Goal: Information Seeking & Learning: Find specific fact

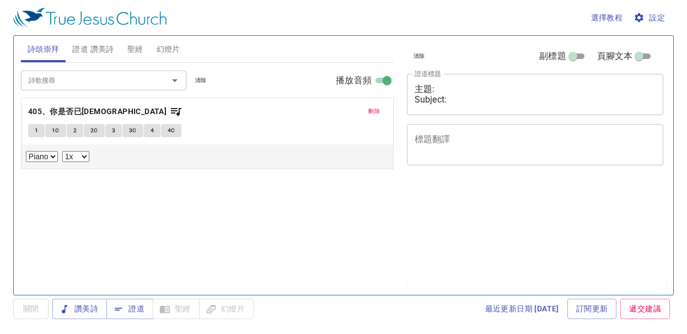
select select "1"
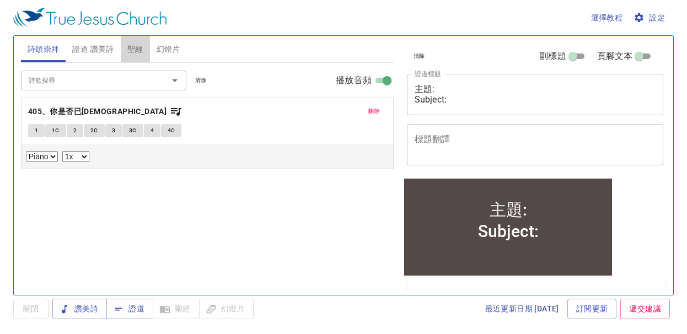
click at [137, 49] on span "聖經" at bounding box center [135, 49] width 16 height 14
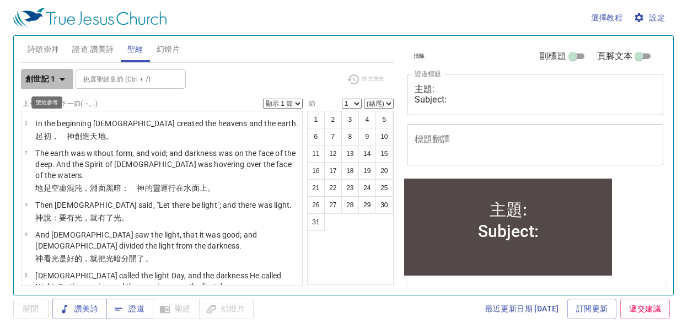
click at [64, 81] on icon "button" at bounding box center [62, 79] width 13 height 13
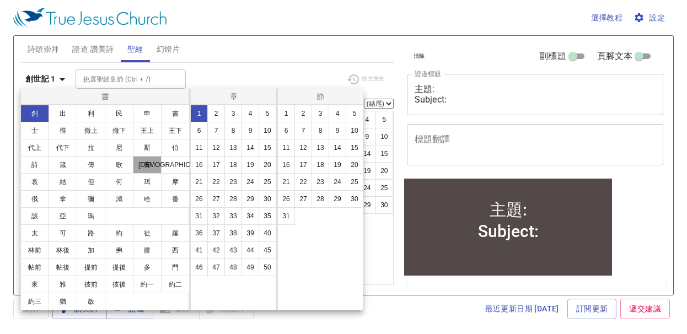
click at [142, 165] on button "賽" at bounding box center [147, 165] width 29 height 18
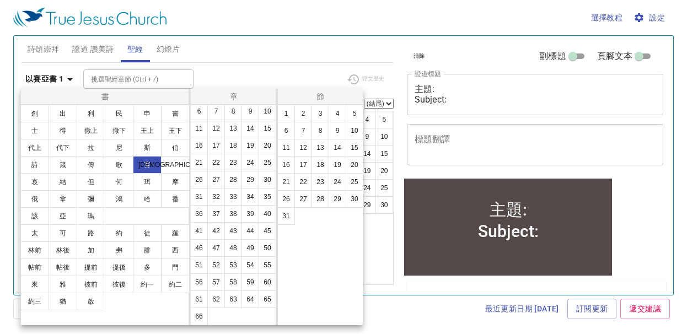
scroll to position [70, 0]
click at [208, 274] on button "56" at bounding box center [199, 283] width 18 height 18
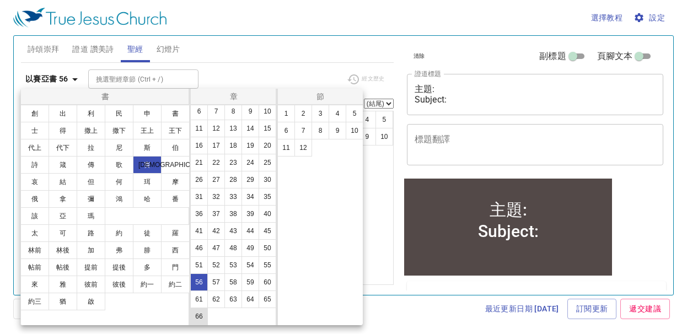
click at [208, 317] on button "66" at bounding box center [199, 317] width 18 height 18
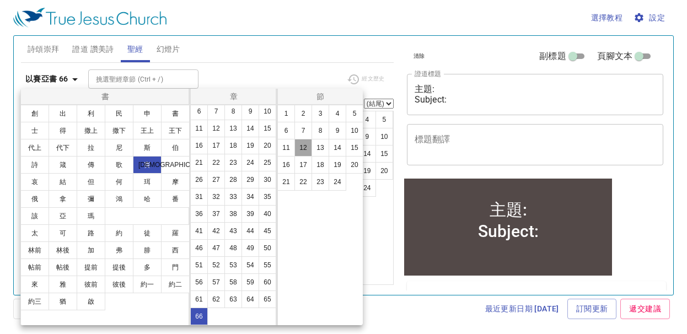
click at [303, 150] on button "12" at bounding box center [304, 148] width 18 height 18
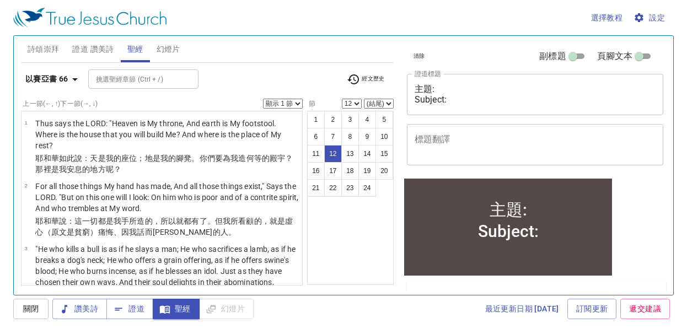
scroll to position [635, 0]
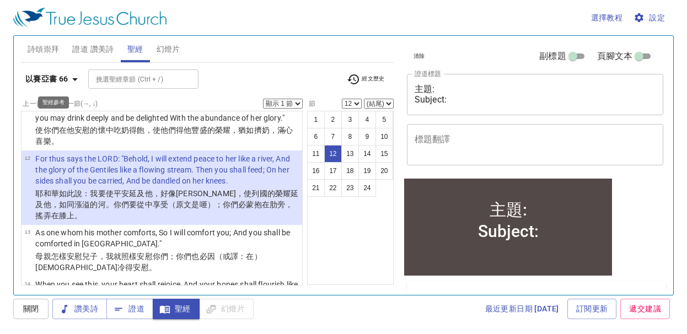
click at [77, 82] on icon "button" at bounding box center [74, 79] width 13 height 13
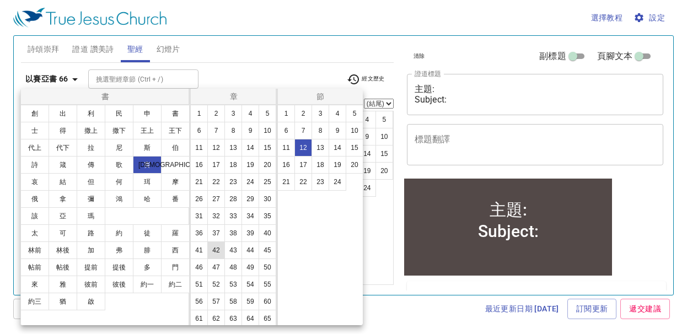
click at [218, 259] on button "42" at bounding box center [216, 251] width 18 height 18
click at [306, 113] on button "2" at bounding box center [304, 114] width 18 height 18
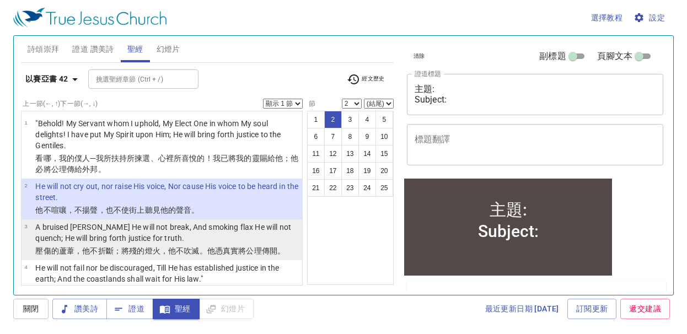
click at [39, 226] on p "A bruised [PERSON_NAME] He will not break, And smoking flax He will not quench;…" at bounding box center [167, 233] width 264 height 22
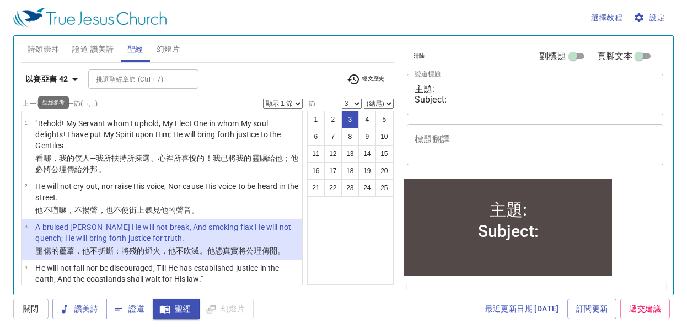
click at [73, 79] on icon "button" at bounding box center [74, 79] width 13 height 13
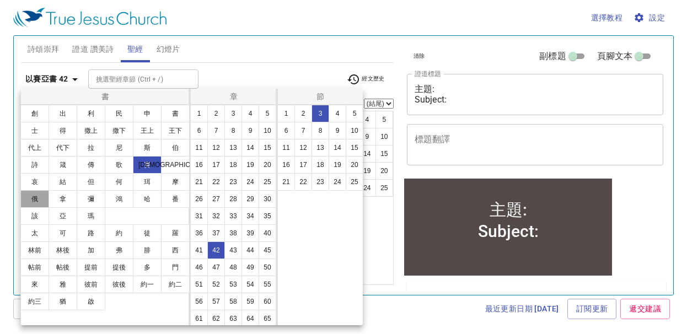
click at [39, 199] on button "俄" at bounding box center [34, 199] width 29 height 18
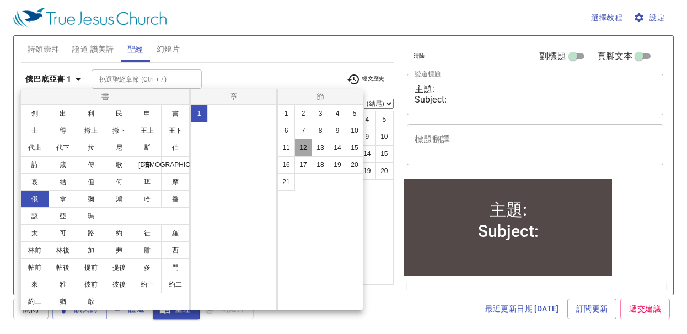
click at [309, 149] on button "12" at bounding box center [304, 148] width 18 height 18
select select "12"
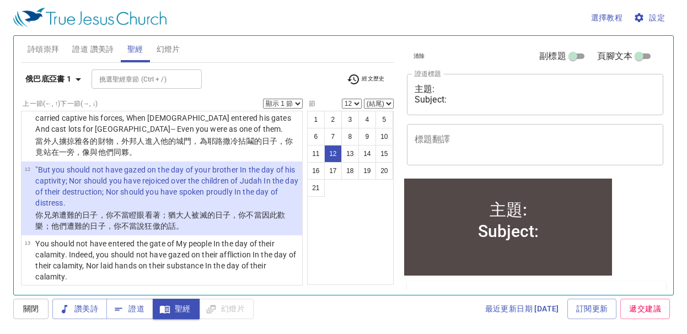
click at [297, 103] on select "顯示 1 節 顯示 2 節 顯示 3 節 顯示 4 節 顯示 5 節" at bounding box center [283, 104] width 40 height 10
click at [263, 99] on select "顯示 1 節 顯示 2 節 顯示 3 節 顯示 4 節 顯示 5 節" at bounding box center [283, 104] width 40 height 10
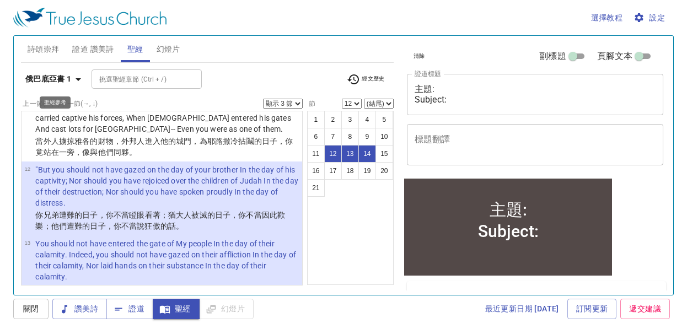
click at [77, 78] on icon "button" at bounding box center [79, 79] width 6 height 3
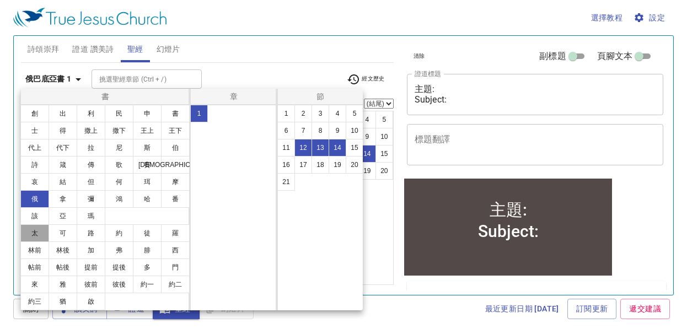
click at [44, 235] on button "太" at bounding box center [34, 233] width 29 height 18
select select "1"
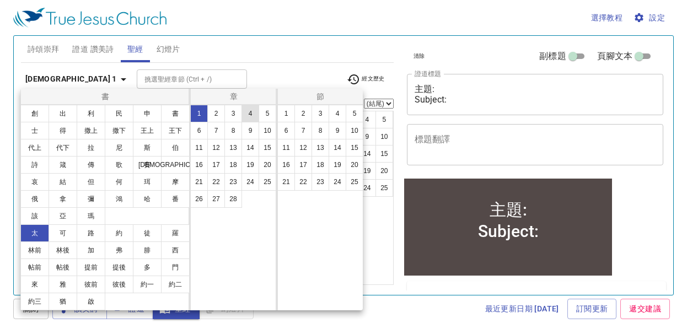
click at [248, 117] on button "4" at bounding box center [251, 114] width 18 height 18
click at [303, 115] on button "2" at bounding box center [304, 114] width 18 height 18
select select "2"
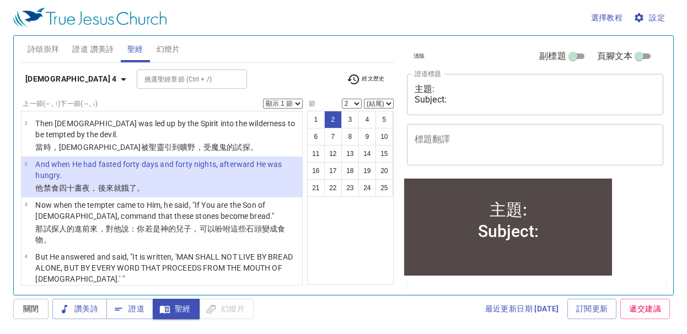
click at [298, 103] on select "顯示 1 節 顯示 2 節 顯示 3 節 顯示 4 節 顯示 5 節" at bounding box center [283, 104] width 40 height 10
click at [263, 99] on select "顯示 1 節 顯示 2 節 顯示 3 節 顯示 4 節 顯示 5 節" at bounding box center [283, 104] width 40 height 10
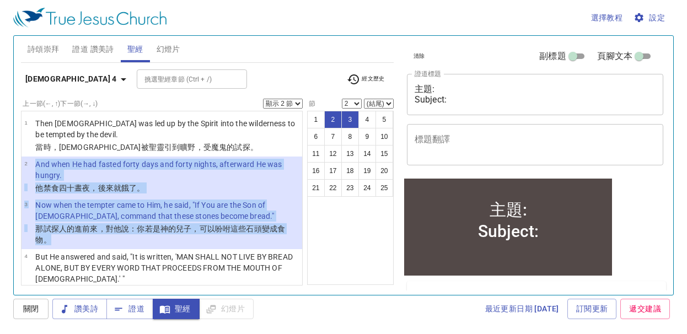
drag, startPoint x: 33, startPoint y: 163, endPoint x: 68, endPoint y: 237, distance: 82.1
click at [68, 237] on ul "1 Then [DEMOGRAPHIC_DATA] was led up by the Spirit into the wilderness to be te…" at bounding box center [162, 198] width 282 height 175
copy ul "And when He had fasted forty days and forty nights, afterward He was hungry. 他禁…"
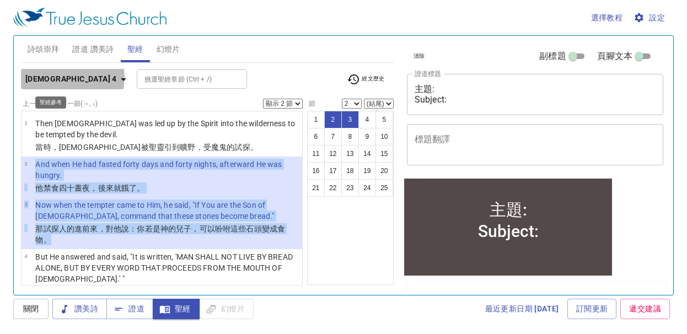
click at [117, 77] on icon "button" at bounding box center [123, 79] width 13 height 13
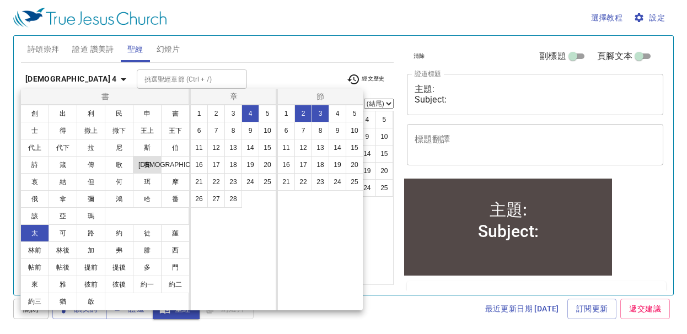
click at [147, 169] on button "賽" at bounding box center [147, 165] width 29 height 18
select select "1"
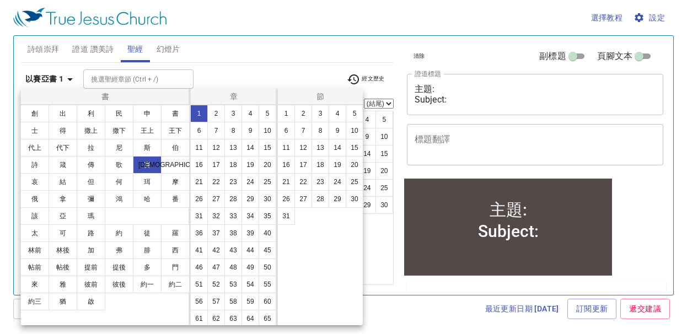
scroll to position [70, 0]
click at [242, 260] on button "54" at bounding box center [251, 265] width 18 height 18
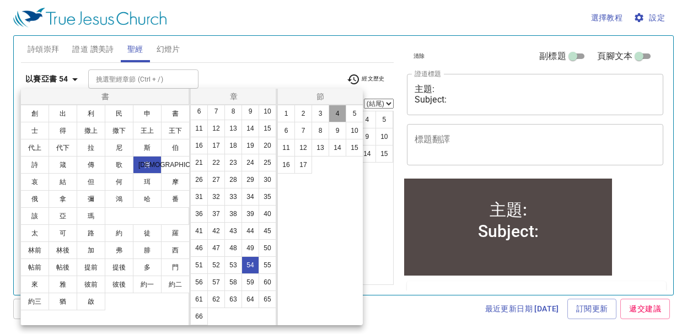
click at [341, 115] on button "4" at bounding box center [338, 114] width 18 height 18
select select "4"
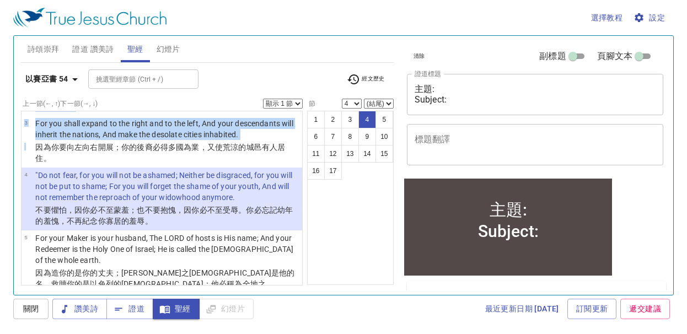
click at [299, 103] on select "顯示 1 節 顯示 2 節 顯示 3 節 顯示 4 節 顯示 5 節" at bounding box center [283, 104] width 40 height 10
click at [263, 99] on select "顯示 1 節 顯示 2 節 顯示 3 節 顯示 4 節 顯示 5 節" at bounding box center [283, 104] width 40 height 10
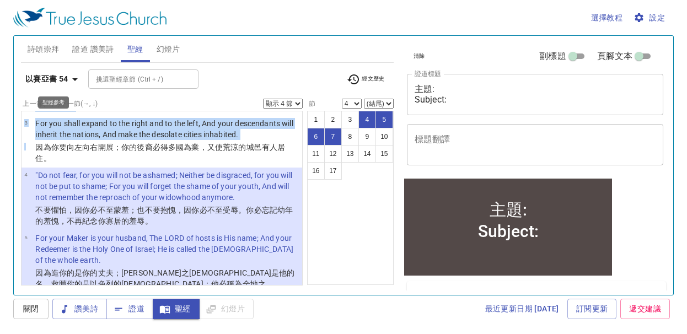
click at [76, 79] on icon "button" at bounding box center [75, 79] width 6 height 3
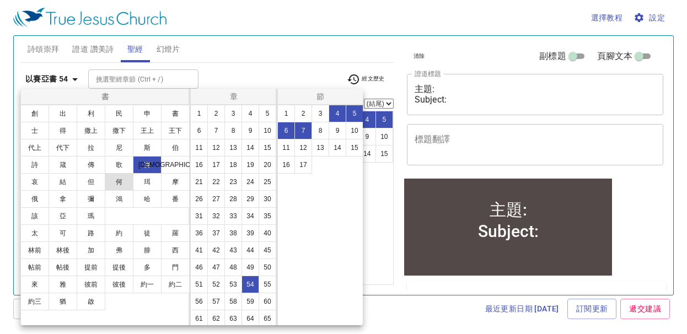
click at [122, 181] on button "何" at bounding box center [119, 182] width 29 height 18
select select "1"
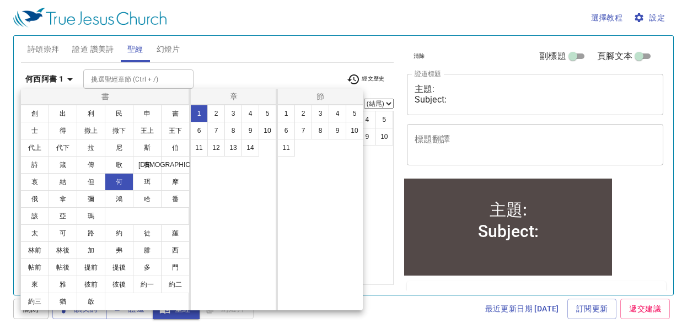
scroll to position [0, 0]
click at [301, 112] on button "2" at bounding box center [304, 114] width 18 height 18
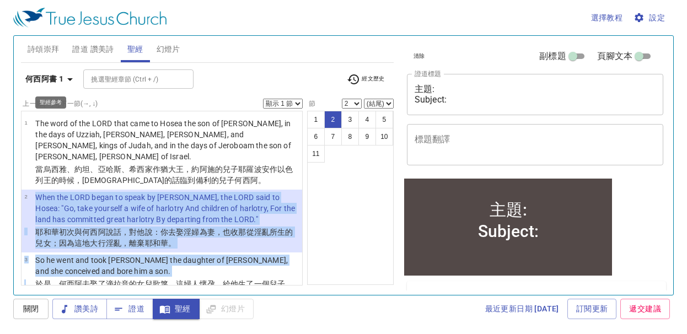
click at [73, 79] on icon "button" at bounding box center [69, 79] width 13 height 13
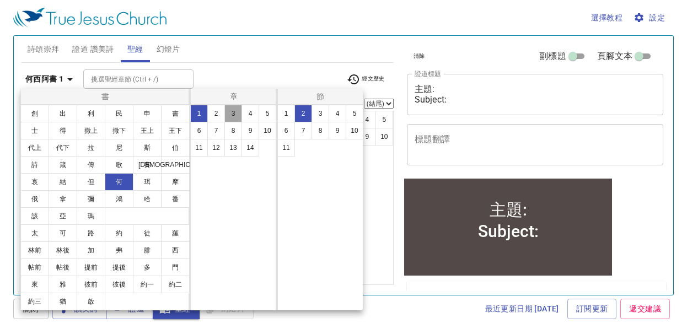
click at [233, 112] on button "3" at bounding box center [233, 114] width 18 height 18
click at [300, 117] on button "2" at bounding box center [304, 114] width 18 height 18
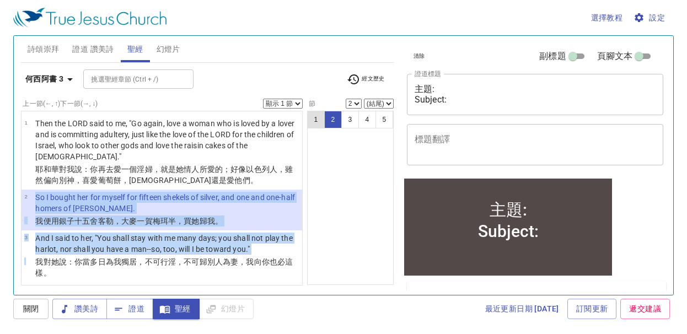
click at [313, 117] on button "1" at bounding box center [316, 120] width 18 height 18
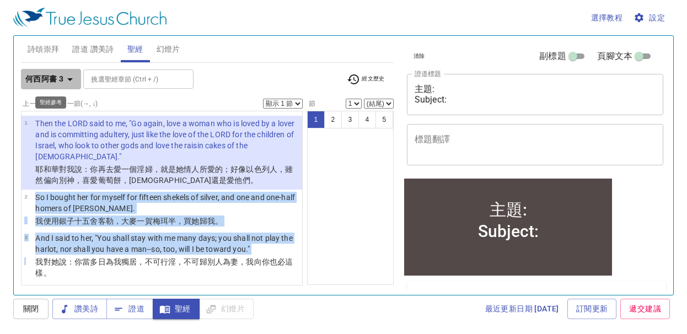
click at [69, 77] on icon "button" at bounding box center [69, 79] width 13 height 13
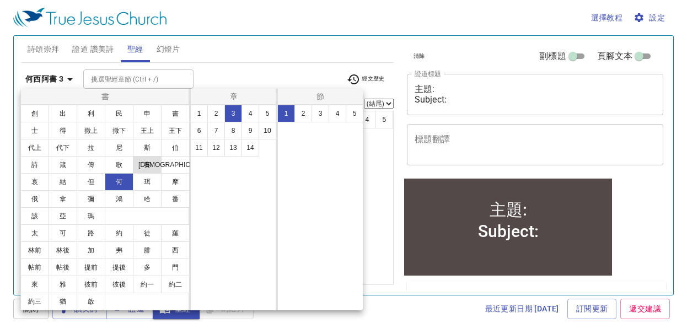
click at [142, 168] on button "賽" at bounding box center [147, 165] width 29 height 18
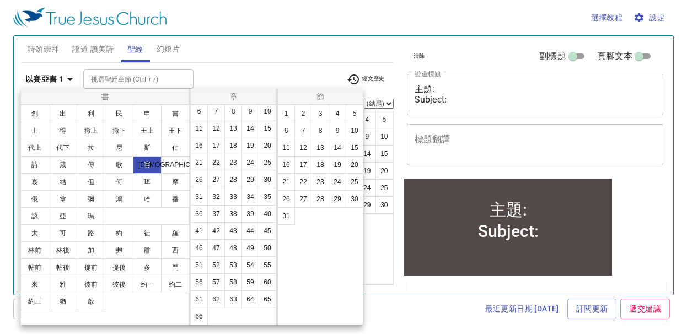
scroll to position [67, 0]
click at [216, 304] on button "62" at bounding box center [216, 300] width 18 height 18
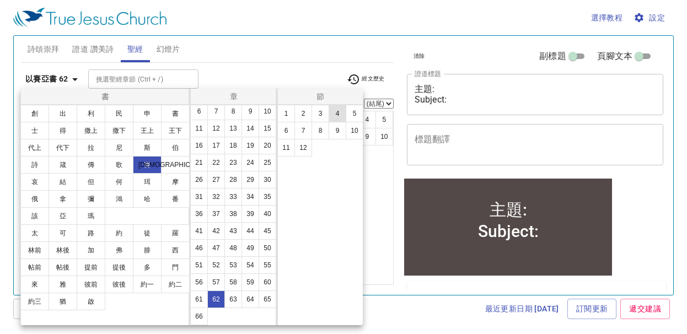
click at [333, 116] on button "4" at bounding box center [338, 114] width 18 height 18
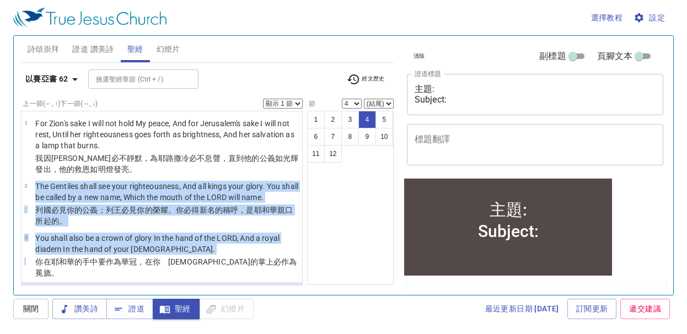
scroll to position [104, 0]
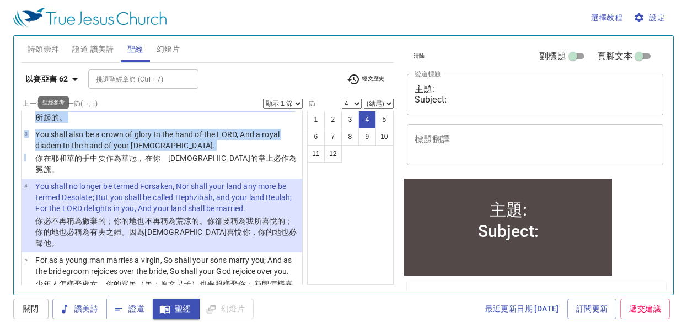
click at [78, 78] on icon "button" at bounding box center [74, 79] width 13 height 13
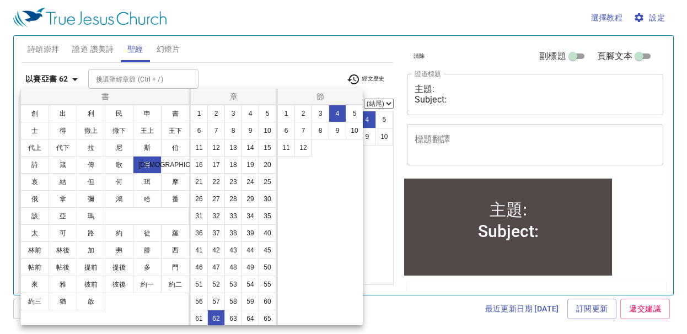
scroll to position [70, 0]
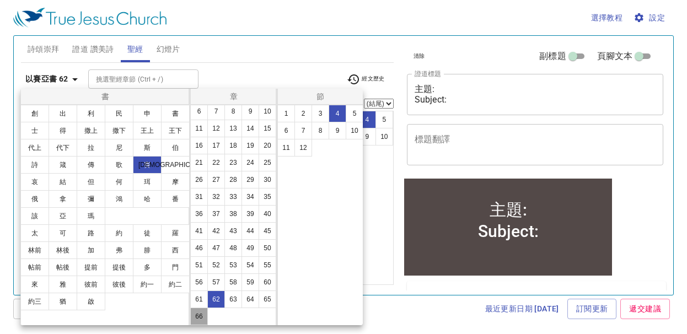
click at [208, 318] on button "66" at bounding box center [199, 317] width 18 height 18
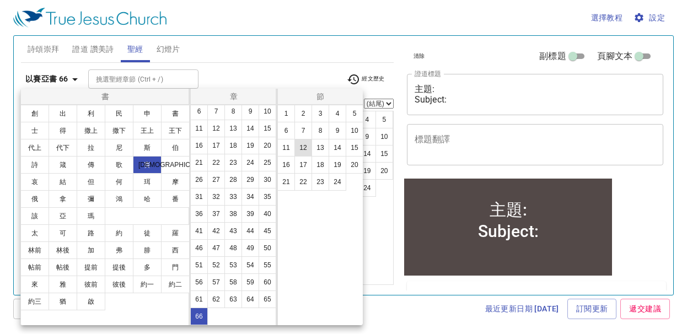
click at [307, 149] on button "12" at bounding box center [304, 148] width 18 height 18
select select "12"
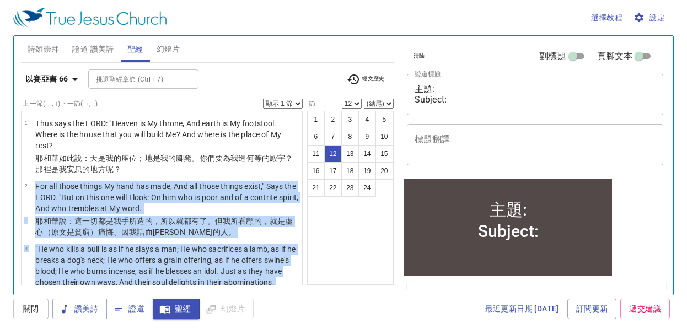
scroll to position [635, 0]
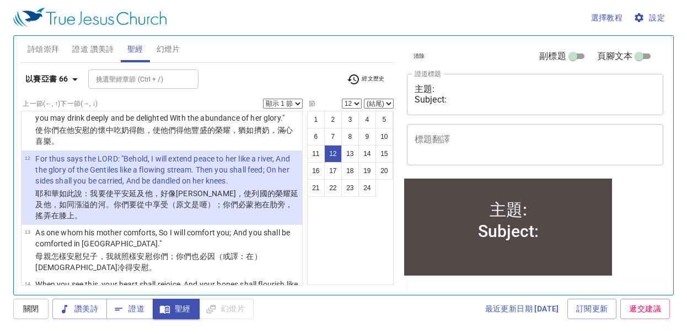
click at [295, 102] on select "顯示 1 節 顯示 2 節 顯示 3 節 顯示 4 節 顯示 5 節" at bounding box center [283, 104] width 40 height 10
select select "2"
click at [263, 99] on select "顯示 1 節 顯示 2 節 顯示 3 節 顯示 4 節 顯示 5 節" at bounding box center [283, 104] width 40 height 10
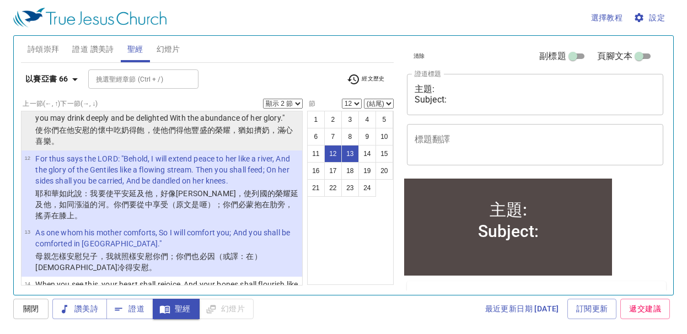
click at [157, 124] on p "That you may feed and be satisfied With the consolation of her bosom, That you …" at bounding box center [167, 112] width 264 height 22
select select "11"
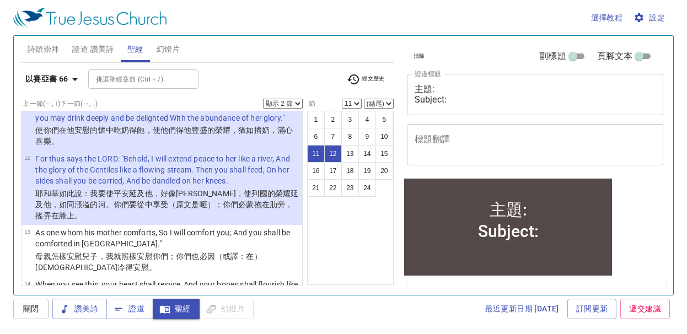
scroll to position [566, 0]
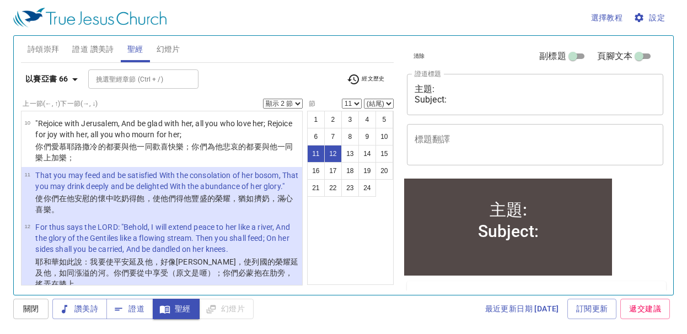
click at [297, 103] on select "顯示 1 節 顯示 2 節 顯示 3 節 顯示 4 節 顯示 5 節" at bounding box center [283, 104] width 40 height 10
select select "1"
click at [263, 99] on select "顯示 1 節 顯示 2 節 顯示 3 節 顯示 4 節 顯示 5 節" at bounding box center [283, 104] width 40 height 10
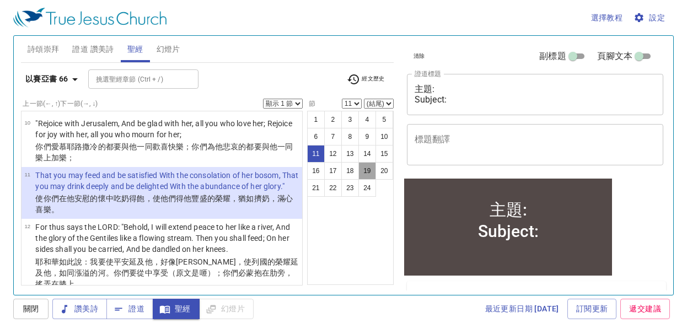
click at [368, 170] on button "19" at bounding box center [368, 171] width 18 height 18
select select "19"
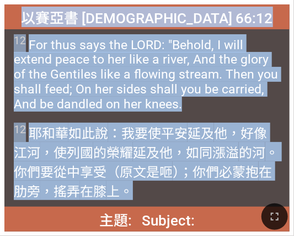
drag, startPoint x: 78, startPoint y: 14, endPoint x: 164, endPoint y: 189, distance: 194.9
click at [164, 189] on div "以賽亞書 Isaiah 66:12 以賽亞書 Isaiah 66:12 12 For thus says the LORD: "Behold, I will …" at bounding box center [146, 117] width 285 height 227
copy div "以賽亞書 Isaiah 66:12 以賽亞書 Isaiah 66:12 12 For thus says the LORD: "Behold, I will …"
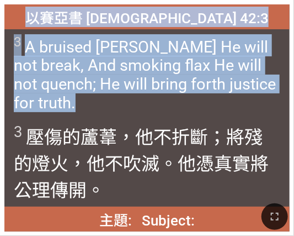
click at [193, 76] on span "3 A bruised reed He will not break, And smoking flax He will not quench; He wil…" at bounding box center [147, 73] width 266 height 78
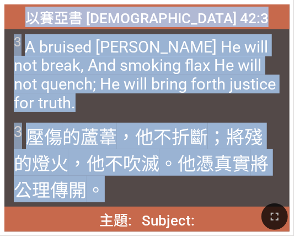
drag, startPoint x: 82, startPoint y: 15, endPoint x: 148, endPoint y: 195, distance: 191.6
click at [148, 195] on div "以賽亞書 Isaiah 42:3 以賽亞書 Isaiah 42:3 3 A bruised reed He will not break, And smoki…" at bounding box center [146, 117] width 285 height 227
copy div "以賽亞書 Isaiah 42:3 以賽亞書 Isaiah 42:3 3 A bruised reed He will not break, And smoki…"
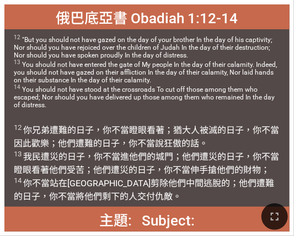
click at [20, 23] on div "俄巴底亞書 Obadiah 1:12-14" at bounding box center [146, 16] width 285 height 25
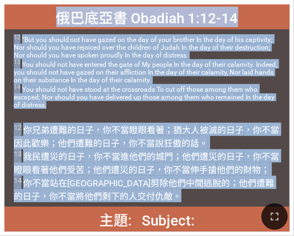
drag, startPoint x: 59, startPoint y: 15, endPoint x: 119, endPoint y: 195, distance: 189.6
click at [119, 195] on div "俄巴底亞書 Obadiah 1:12-14 俄巴底亞書 Obadiah 1:12-14 12 "But you should not have gazed o…" at bounding box center [146, 117] width 285 height 227
copy div "俄巴底亞書 Obadiah 1:12-14 俄巴底亞書 Obadiah 1:12-14 12 "But you should not have gazed o…"
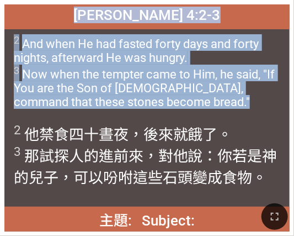
click at [79, 20] on span "馬太福音 Matthew 4:2-3" at bounding box center [147, 15] width 147 height 17
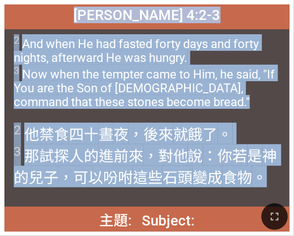
drag, startPoint x: 73, startPoint y: 12, endPoint x: 262, endPoint y: 181, distance: 253.9
click at [262, 181] on div "馬太福音 Matthew 4:2-3 馬太福音 Matthew 4:2-3 2 And when He had fasted forty days and f…" at bounding box center [146, 117] width 285 height 227
copy div "馬太福音 Matthew 4:2-3 馬太福音 Matthew 4:2-3 2 And when He had fasted forty days and f…"
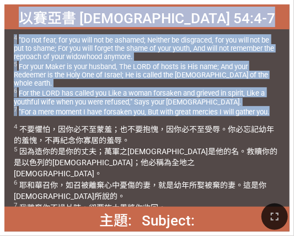
click at [17, 34] on span "4 "Do not fear, for you will not be ashamed; Neither be disgraced, for you will…" at bounding box center [147, 75] width 266 height 82
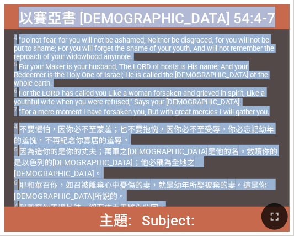
drag, startPoint x: 77, startPoint y: 18, endPoint x: 174, endPoint y: 196, distance: 202.9
click at [174, 196] on div "以賽亞書 Isaiah 54:4-7 以賽亞書 Isaiah 54:4-7 4 "Do not fear, for you will not be asham…" at bounding box center [146, 117] width 285 height 227
click at [207, 186] on span "4 不要懼怕 ，因你必不至蒙羞 ；也不要抱愧 ，因你必不至受辱 。你必忘記 幼年 的羞愧 ，不再紀念 你寡居 的羞辱 。 5 因為造你的 是你的丈夫 ；萬軍 …" at bounding box center [147, 167] width 266 height 90
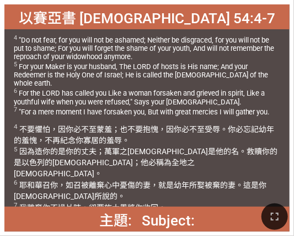
drag, startPoint x: 180, startPoint y: 197, endPoint x: 67, endPoint y: 20, distance: 210.3
click at [67, 4] on div "主題: Subject: 主題: Subject: 詩頌崇拜 詩頌崇拜 Hymnal Worship Hymnal Worship 405 以賽亞書 Isai…" at bounding box center [146, 4] width 285 height 0
copy div "以賽亞書 Isaiah 54:4-7 以賽亞書 Isaiah 54:4-7 4 "Do not fear, for you will not be asham…"
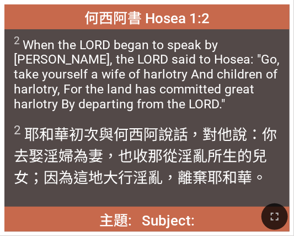
click at [25, 36] on span "2 When the LORD began to speak by Hosea, the LORD said to Hosea: "Go, take your…" at bounding box center [147, 73] width 266 height 78
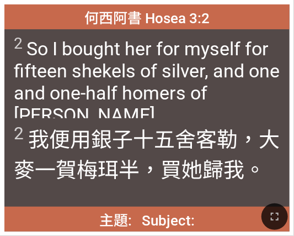
click at [36, 46] on span "2 So I bought her for myself for fifteen shekels of silver, and one and one-hal…" at bounding box center [147, 80] width 266 height 92
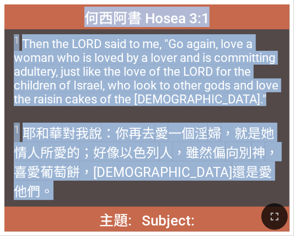
drag, startPoint x: 86, startPoint y: 14, endPoint x: 235, endPoint y: 189, distance: 229.3
click at [235, 189] on div "何西阿書 Hosea 3:1 何西阿書 Hosea 3:1 1 Then the LORD said to me, "Go again, love a wom…" at bounding box center [146, 117] width 285 height 227
copy div "何西阿書 Hosea 3:1 何西阿書 Hosea 3:1 1 Then the LORD said to me, "Go again, love a wom…"
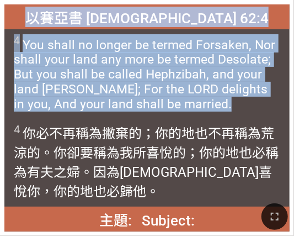
click at [13, 155] on div "4 你必不再稱為 撇棄的 ；你的地 也不再稱為 荒涼 的。你卻要稱為 我所喜悅的 ；你的地 也必稱為有夫之婦 。因為耶和華 喜悅 你，你的地 也必歸他 。" at bounding box center [146, 162] width 285 height 88
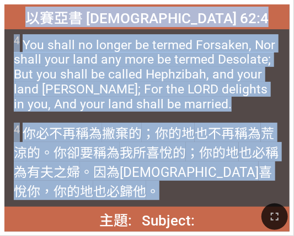
drag, startPoint x: 82, startPoint y: 14, endPoint x: 84, endPoint y: 192, distance: 177.6
click at [84, 192] on div "以賽亞書 Isaiah 62:4 以賽亞書 Isaiah 62:4 4 You shall no longer be termed Forsaken, Nor…" at bounding box center [146, 117] width 285 height 227
copy div "以賽亞書 Isaiah 62:4 以賽亞書 Isaiah 62:4 4 You shall no longer be termed Forsaken, Nor…"
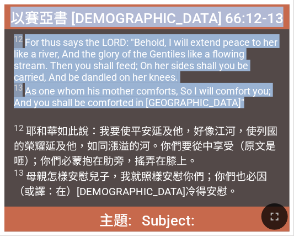
click at [25, 82] on span "12 For thus says the LORD: "Behold, I will extend peace to her like a river, An…" at bounding box center [147, 71] width 266 height 74
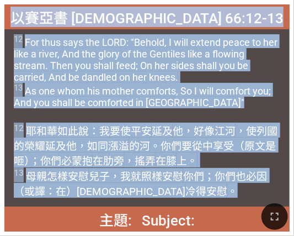
drag, startPoint x: 68, startPoint y: 14, endPoint x: 160, endPoint y: 194, distance: 202.3
click at [160, 194] on div "以賽亞書 Isaiah 66:12-13 以賽亞書 Isaiah 66:12-13 12 For thus says the LORD: "Behold, I…" at bounding box center [146, 117] width 285 height 227
copy div "以賽亞書 Isaiah 66:12-13 以賽亞書 Isaiah 66:12-13 12 For thus says the LORD: "Behold, I…"
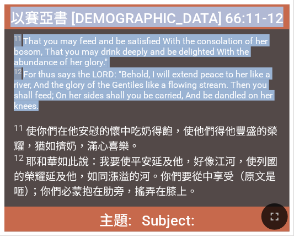
click at [29, 75] on span "11 That you may feed and be satisfied With the consolation of her bosom, That y…" at bounding box center [147, 72] width 266 height 77
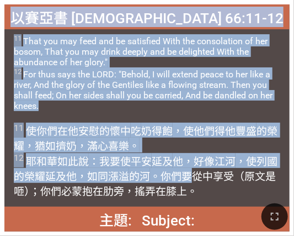
drag, startPoint x: 69, startPoint y: 18, endPoint x: 196, endPoint y: 169, distance: 197.7
click at [196, 169] on div "以賽亞書 Isaiah 66:11-12 以賽亞書 Isaiah 66:11-12 11 That you may feed and be satisfied…" at bounding box center [146, 117] width 285 height 227
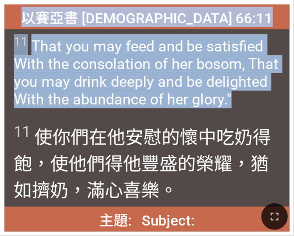
click at [68, 30] on div "11 That you may feed and be satisfied With the consolation of her bosom, That y…" at bounding box center [146, 73] width 285 height 88
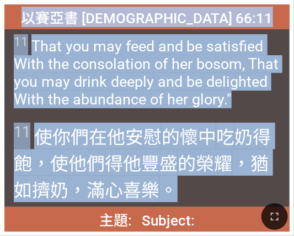
drag, startPoint x: 77, startPoint y: 18, endPoint x: 199, endPoint y: 189, distance: 210.1
click at [199, 189] on div "以賽亞書 Isaiah 66:11 以賽亞書 Isaiah 66:11 11 That you may feed and be satisfied With …" at bounding box center [146, 117] width 285 height 227
copy div "以賽亞書 Isaiah 66:11 以賽亞書 Isaiah 66:11 11 That you may feed and be satisfied With …"
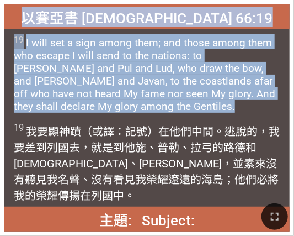
click at [22, 87] on span "19 I will set a sign among them; and those among them who escape I will send to…" at bounding box center [147, 73] width 266 height 78
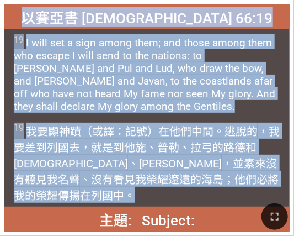
drag, startPoint x: 80, startPoint y: 16, endPoint x: 233, endPoint y: 182, distance: 225.6
click at [233, 182] on div "以賽亞書 Isaiah 66:19 以賽亞書 Isaiah 66:19 19 I will set a sign among them; and those …" at bounding box center [146, 117] width 285 height 227
copy div "以賽亞書 Isaiah 66:19 以賽亞書 Isaiah 66:19 19 I will set a sign among them; and those …"
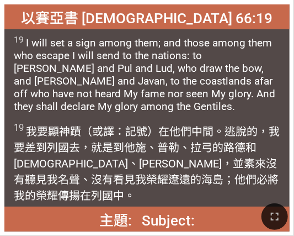
click at [38, 222] on div at bounding box center [147, 216] width 294 height 38
